Goal: Transaction & Acquisition: Obtain resource

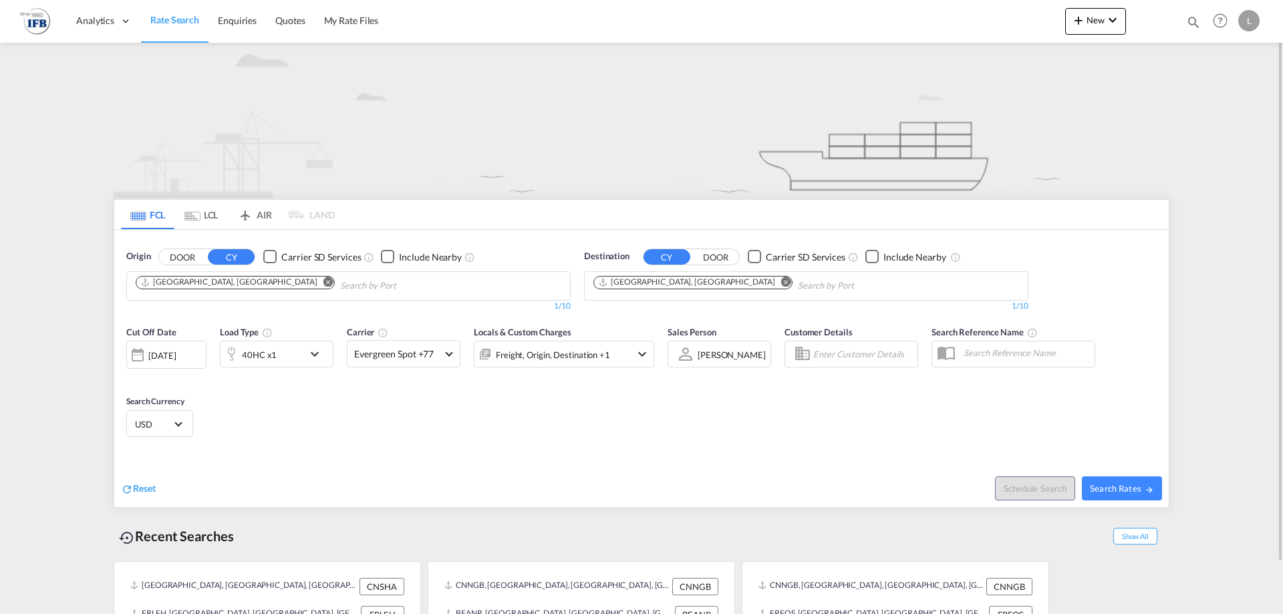
drag, startPoint x: 692, startPoint y: 284, endPoint x: 682, endPoint y: 285, distance: 10.1
click at [691, 285] on md-chips-wrap "[GEOGRAPHIC_DATA], [GEOGRAPHIC_DATA]" at bounding box center [761, 284] width 339 height 25
click at [781, 285] on md-icon "Remove" at bounding box center [786, 282] width 10 height 10
click at [681, 285] on body "Analytics Reports Rate Search Enquiries Quotes My Rate Files Analytics" at bounding box center [641, 307] width 1283 height 614
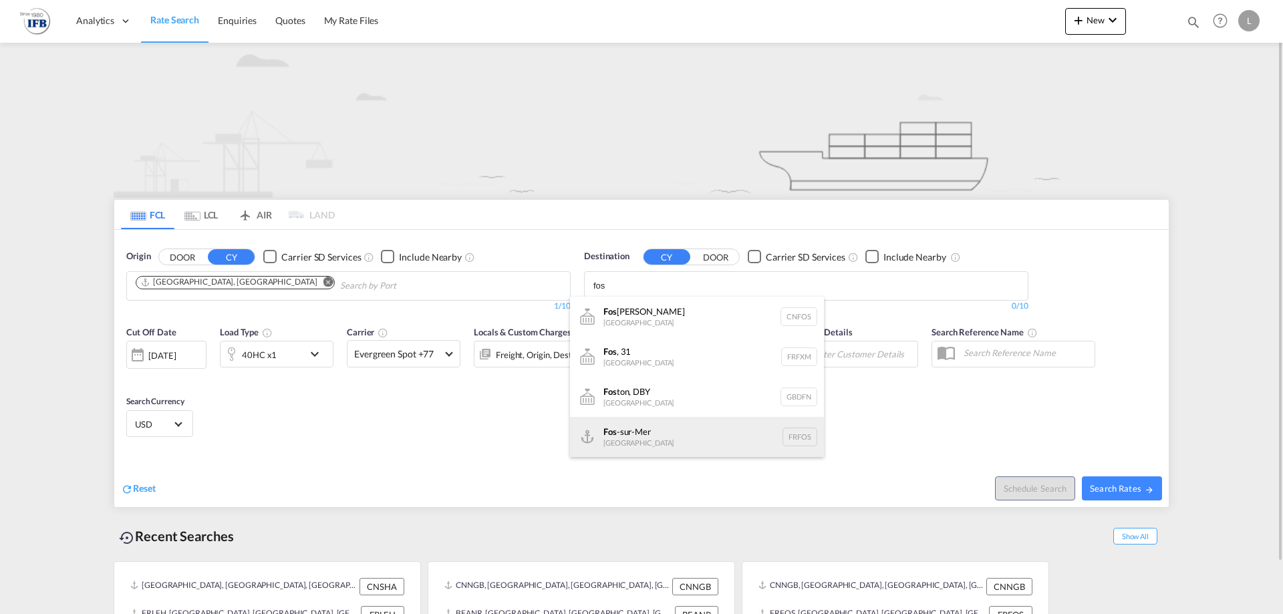
type input "fos"
click at [638, 431] on div "Fos -sur-Mer [GEOGRAPHIC_DATA] [GEOGRAPHIC_DATA]" at bounding box center [697, 437] width 254 height 40
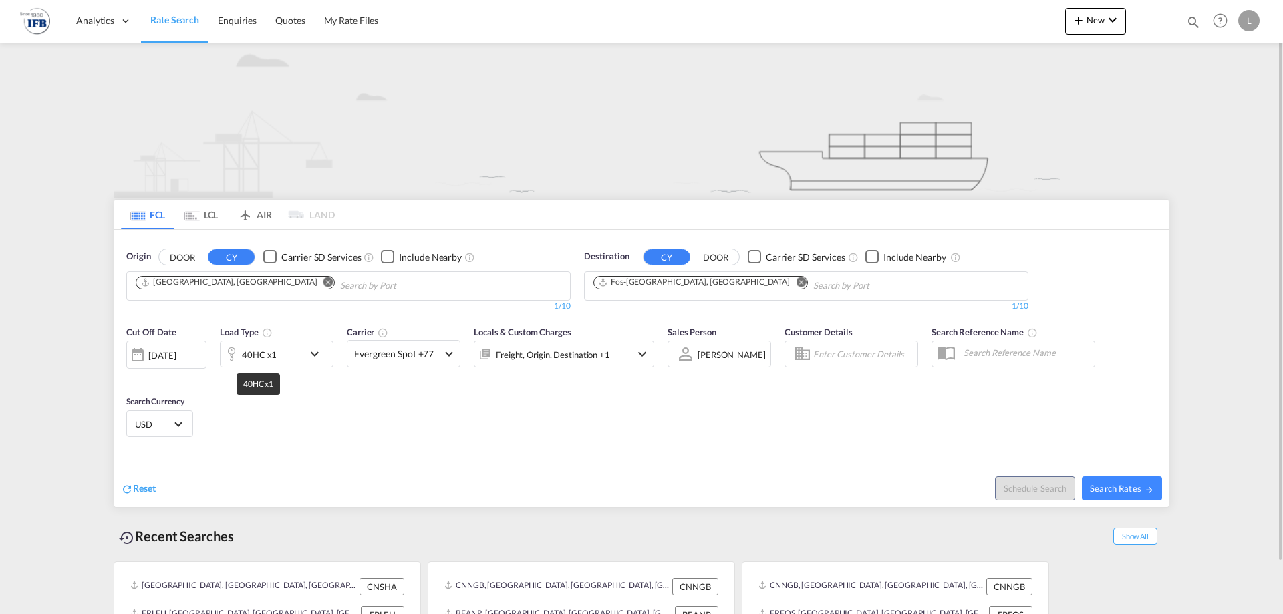
click at [231, 371] on div "Cut Off Date [DATE] [DATE] Load Type 40HC x1 Carrier Evergreen Spot +77 Online …" at bounding box center [390, 354] width 528 height 56
click at [239, 362] on div at bounding box center [231, 354] width 21 height 27
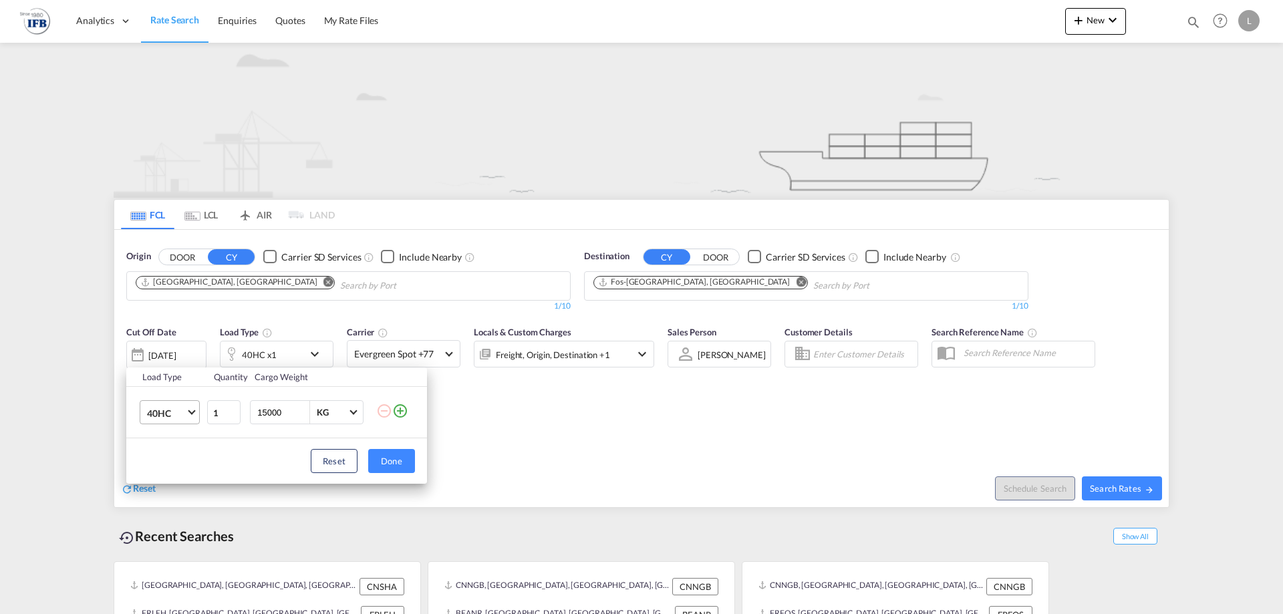
drag, startPoint x: 175, startPoint y: 406, endPoint x: 176, endPoint y: 418, distance: 11.4
click at [175, 407] on span "40HC" at bounding box center [166, 413] width 39 height 13
click at [170, 360] on md-option "20GP" at bounding box center [181, 349] width 91 height 32
click at [392, 452] on button "Done" at bounding box center [391, 461] width 47 height 24
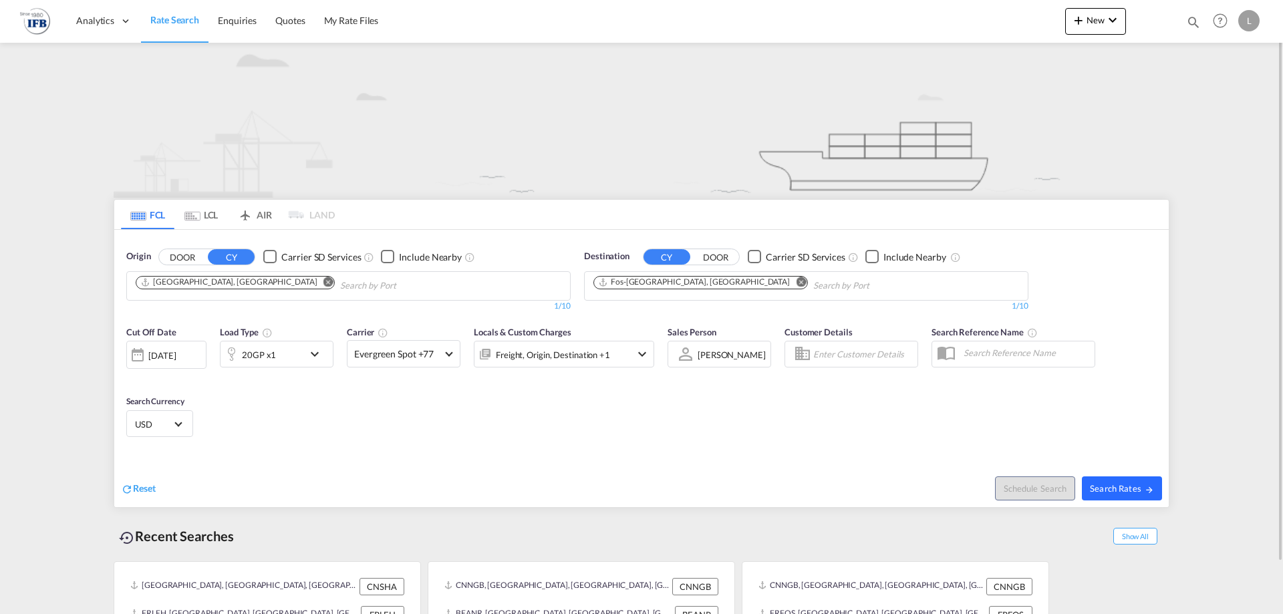
click at [1123, 483] on span "Search Rates" at bounding box center [1122, 488] width 64 height 11
type input "CNSHA to FRFOS / [DATE]"
